Goal: Task Accomplishment & Management: Use online tool/utility

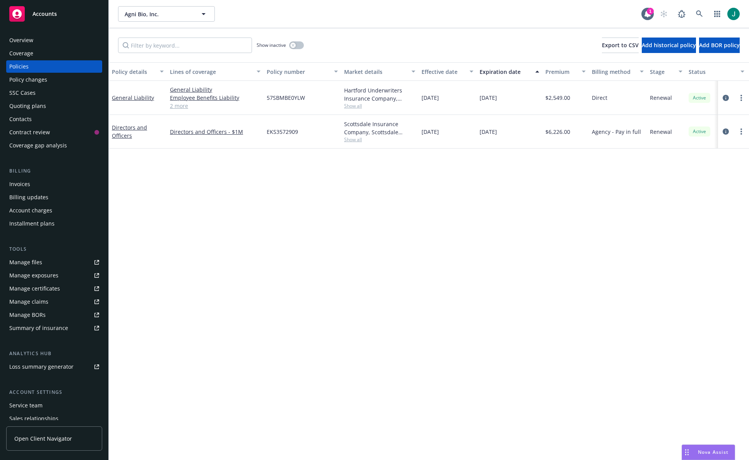
click at [23, 40] on div "Overview" at bounding box center [21, 40] width 24 height 12
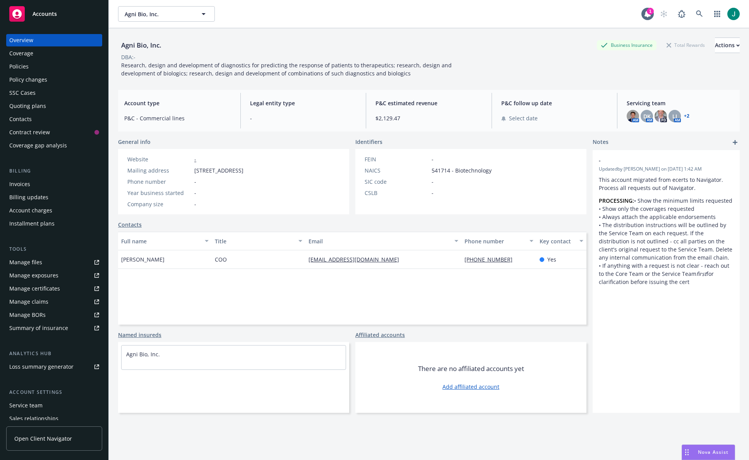
click at [51, 12] on span "Accounts" at bounding box center [45, 14] width 24 height 6
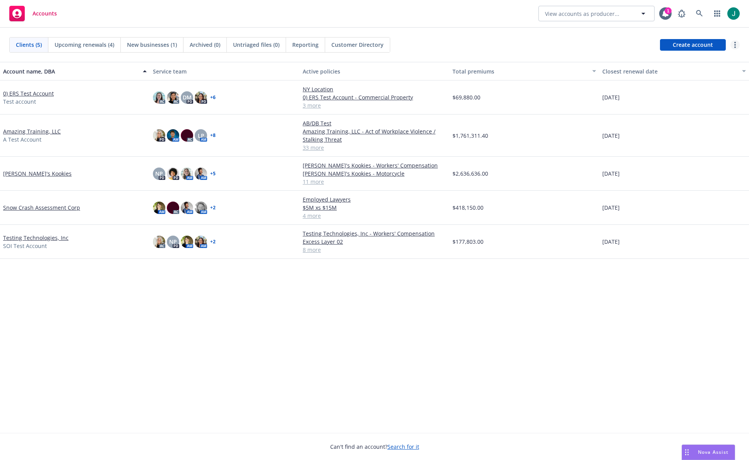
click at [734, 47] on link "more" at bounding box center [734, 44] width 9 height 9
click at [693, 77] on link "Bulk update policy servicing teams" at bounding box center [675, 75] width 128 height 15
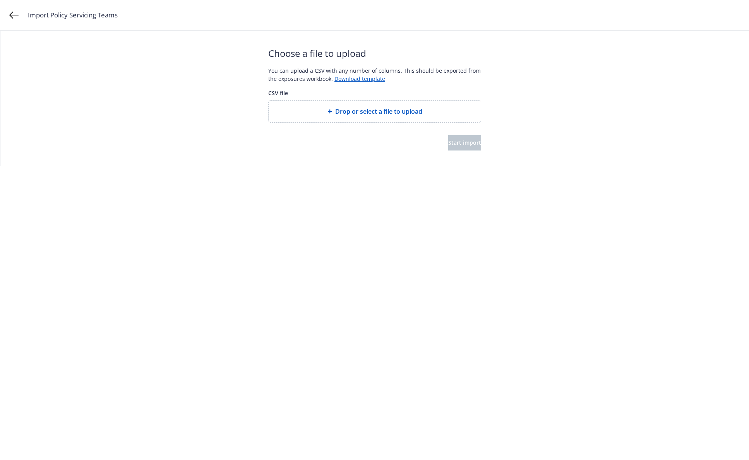
click at [399, 111] on span "Drop or select a file to upload" at bounding box center [378, 111] width 87 height 9
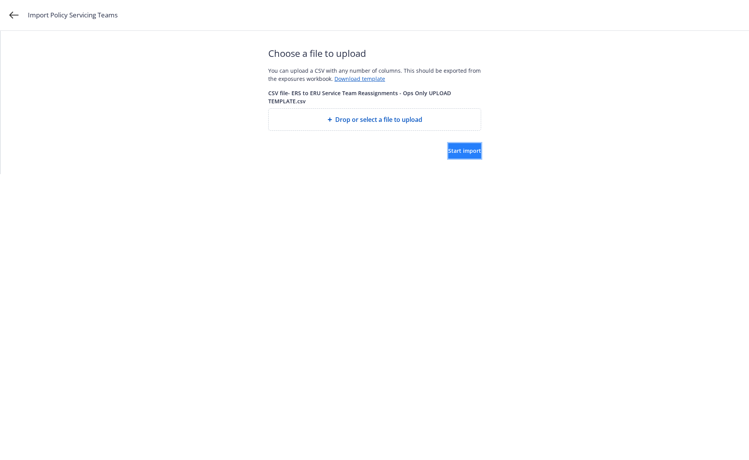
click at [456, 151] on span "Start import" at bounding box center [464, 150] width 33 height 7
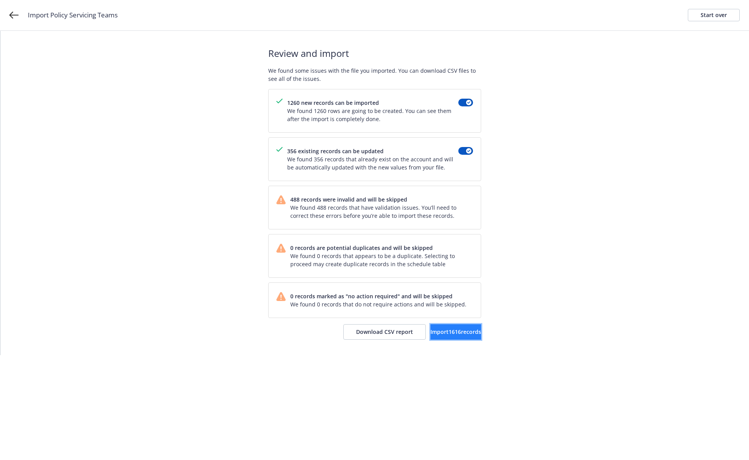
click at [452, 332] on span "Import 1616 records" at bounding box center [455, 331] width 51 height 7
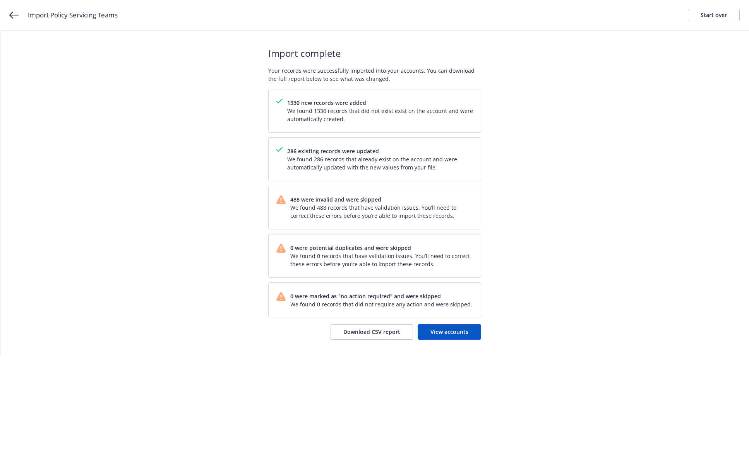
click at [594, 153] on div "Import complete Your records were successfully imported into your accounts. You…" at bounding box center [374, 193] width 748 height 324
click at [384, 331] on span "Download CSV report" at bounding box center [371, 331] width 57 height 7
